Goal: Task Accomplishment & Management: Complete application form

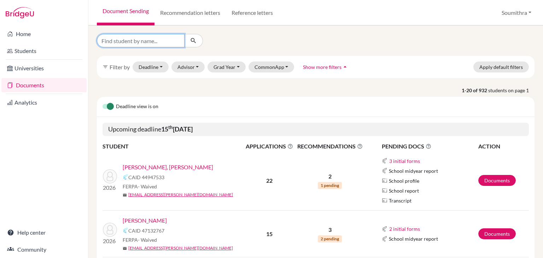
click at [133, 38] on input "Find student by name..." at bounding box center [141, 40] width 88 height 13
type input "[PERSON_NAME]"
click at [198, 42] on button "submit" at bounding box center [193, 40] width 19 height 13
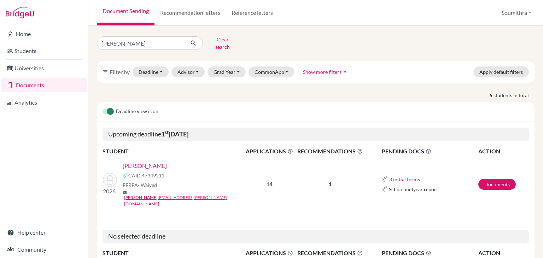
click at [149, 161] on link "[PERSON_NAME]" at bounding box center [145, 165] width 44 height 8
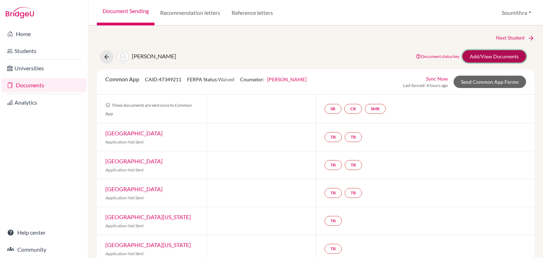
click at [484, 58] on link "Add/View Documents" at bounding box center [494, 56] width 64 height 12
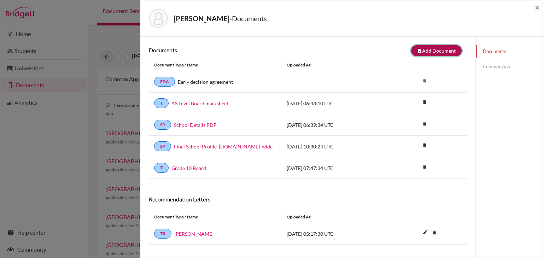
click at [439, 51] on button "note_add Add Document" at bounding box center [436, 50] width 51 height 11
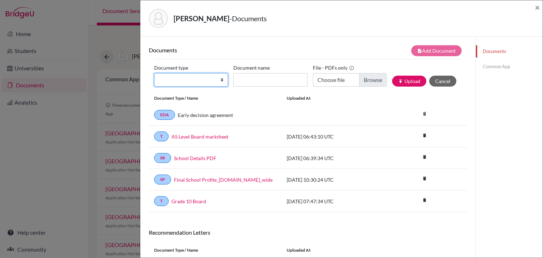
click at [215, 84] on select "Change explanation for Common App reports Counselor recommendation Internationa…" at bounding box center [191, 79] width 74 height 13
click at [490, 66] on link "Common App" at bounding box center [509, 66] width 67 height 12
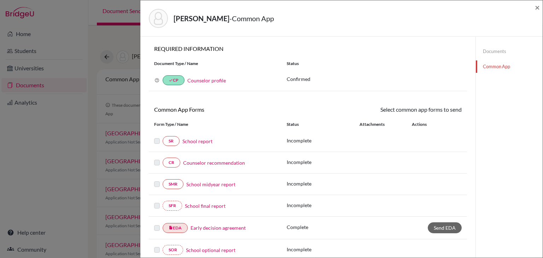
click at [204, 162] on link "Counselor recommendation" at bounding box center [214, 162] width 62 height 7
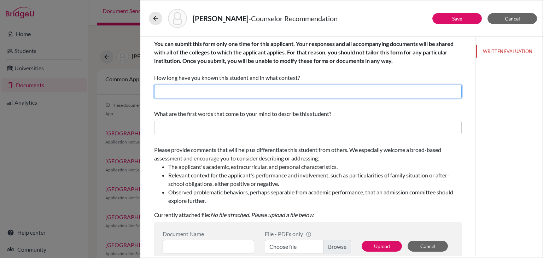
click at [210, 90] on input "text" at bounding box center [307, 91] width 307 height 13
type input "I have known [PERSON_NAME] for past 4 years as his college and career guidance …"
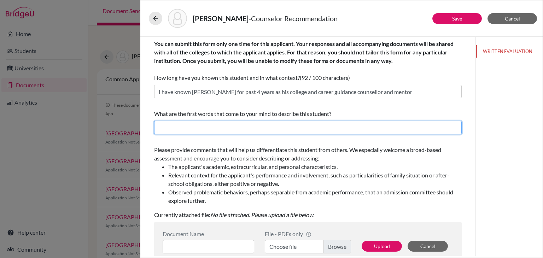
click at [219, 126] on input "text" at bounding box center [307, 127] width 307 height 13
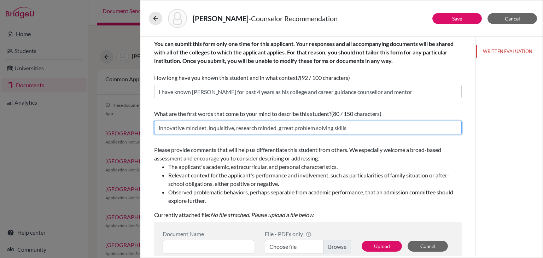
scroll to position [73, 0]
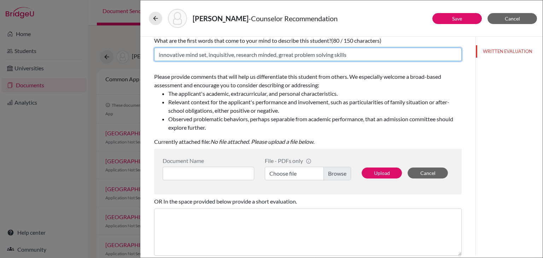
click at [287, 54] on input "innovative mind set, inquisitive, research minded, grreat problem solving skills" at bounding box center [307, 54] width 307 height 13
type input "innovative mind set, inquisitive, research minded, great problem solving skills"
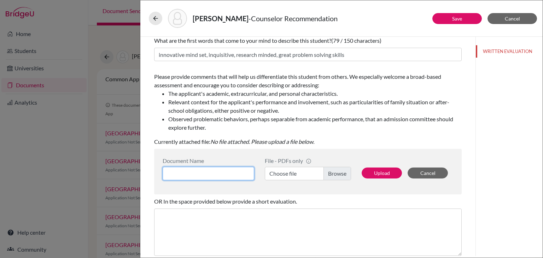
click at [229, 173] on input at bounding box center [209, 173] width 92 height 13
click at [204, 173] on input "[PERSON_NAME] Counsellor recommendation" at bounding box center [209, 173] width 92 height 13
type input "[PERSON_NAME] Counsellor recommendation"
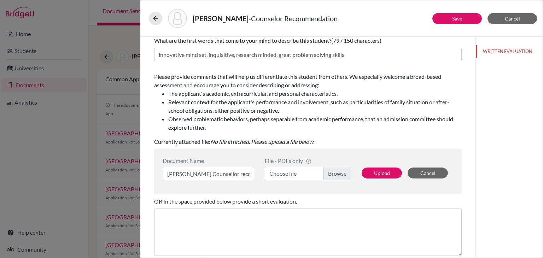
click at [290, 173] on label "Choose file" at bounding box center [308, 173] width 86 height 13
click at [290, 173] on input "Choose file" at bounding box center [308, 173] width 86 height 13
click at [374, 174] on button "Upload" at bounding box center [381, 172] width 40 height 11
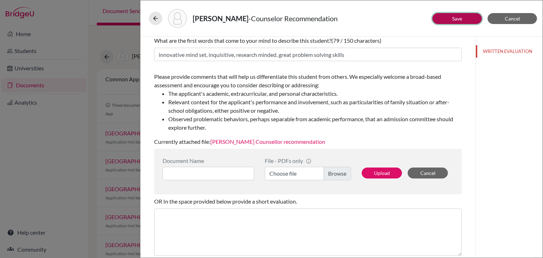
click at [448, 16] on button "Save" at bounding box center [456, 18] width 49 height 11
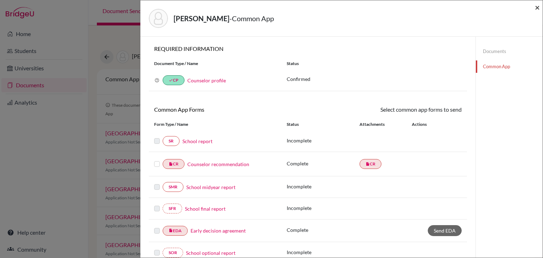
click at [538, 8] on span "×" at bounding box center [537, 7] width 5 height 10
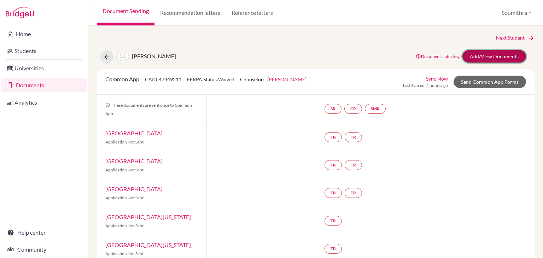
click at [509, 55] on link "Add/View Documents" at bounding box center [494, 56] width 64 height 12
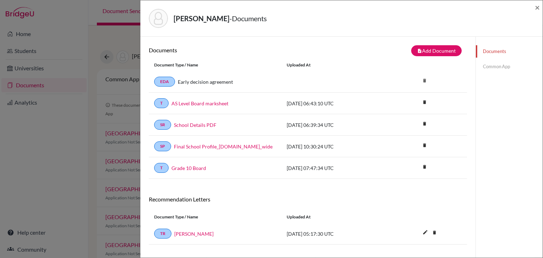
click at [504, 67] on link "Common App" at bounding box center [509, 66] width 67 height 12
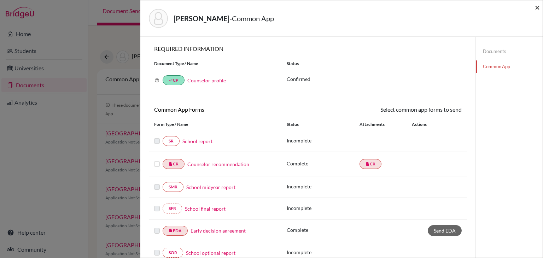
click at [536, 10] on span "×" at bounding box center [537, 7] width 5 height 10
